Goal: Find specific page/section: Find specific page/section

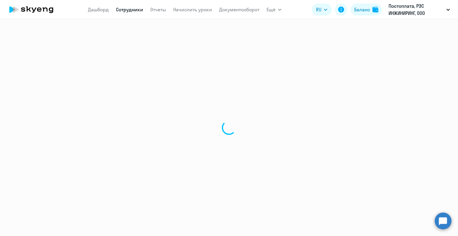
select select "30"
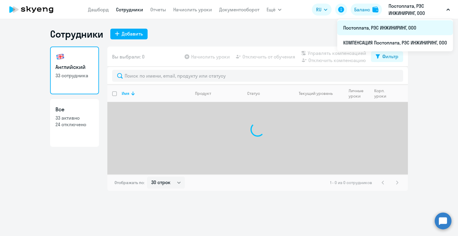
click at [354, 28] on li "Постоплата, РЭС ИНЖИНИРИНГ, ООО" at bounding box center [395, 27] width 116 height 15
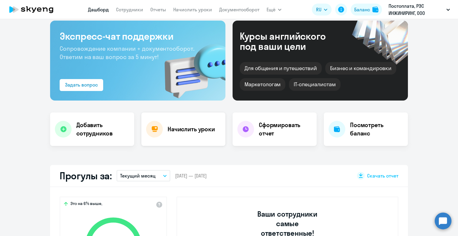
scroll to position [30, 0]
click at [134, 10] on link "Сотрудники" at bounding box center [129, 10] width 27 height 6
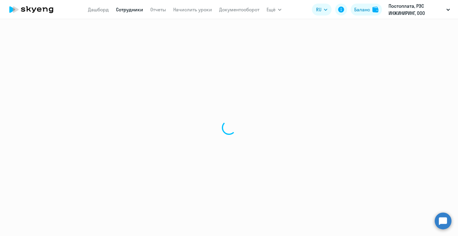
select select "30"
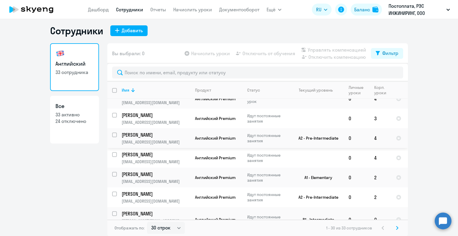
scroll to position [4, 0]
